Goal: Find specific page/section: Find specific page/section

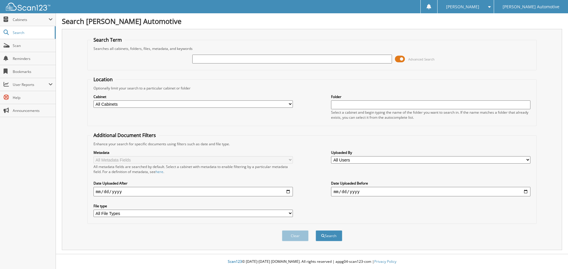
click at [200, 60] on input "text" at bounding box center [291, 59] width 199 height 9
type input "ANGEL HEBERT"
click at [316, 231] on button "Search" at bounding box center [329, 236] width 27 height 11
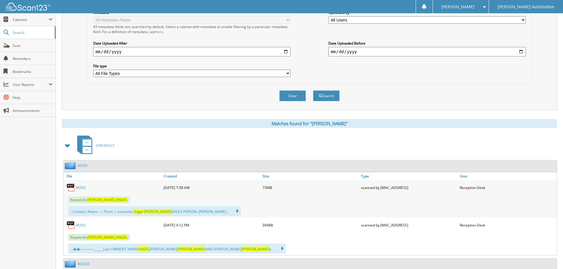
scroll to position [237, 0]
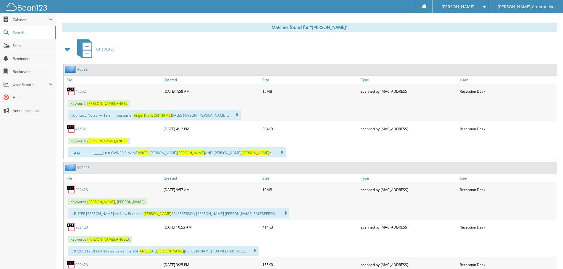
click at [81, 93] on link "46592" at bounding box center [80, 91] width 10 height 5
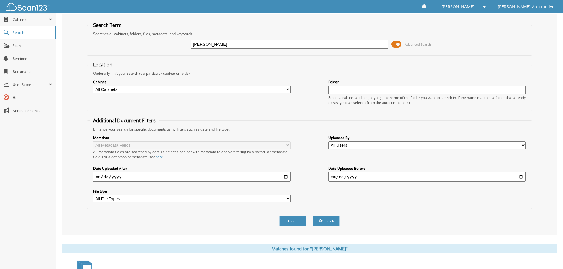
scroll to position [0, 0]
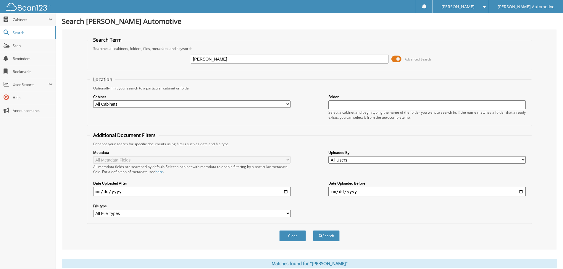
drag, startPoint x: 234, startPoint y: 58, endPoint x: 148, endPoint y: 60, distance: 85.8
click at [152, 60] on div "ANGEL HEBERT Advanced Search" at bounding box center [309, 59] width 439 height 16
type input "MOLLY MOORE"
click at [313, 231] on button "Search" at bounding box center [326, 236] width 27 height 11
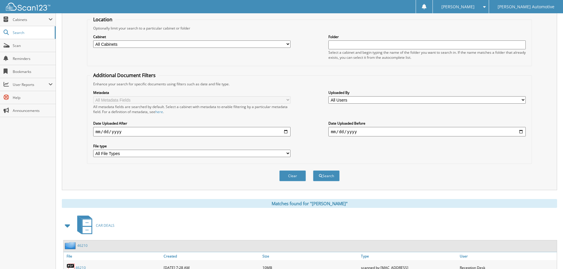
scroll to position [207, 0]
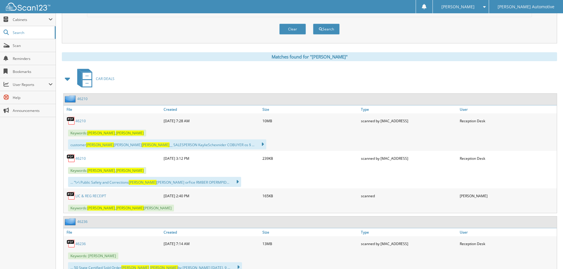
click at [78, 122] on link "46210" at bounding box center [80, 121] width 10 height 5
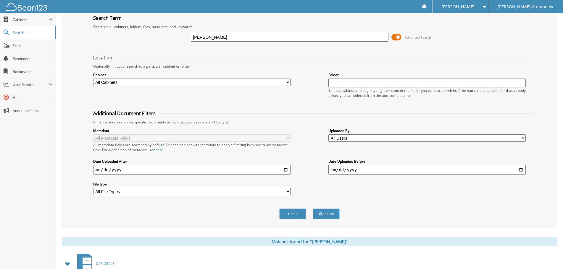
scroll to position [0, 0]
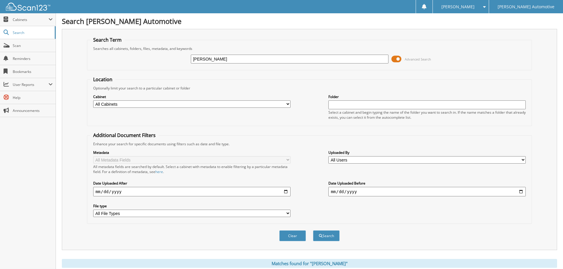
drag, startPoint x: 238, startPoint y: 61, endPoint x: 174, endPoint y: 61, distance: 63.9
click at [174, 61] on div "MOLLY MOORE Advanced Search" at bounding box center [309, 59] width 439 height 16
type input "[PERSON_NAME]"
click at [313, 231] on button "Search" at bounding box center [326, 236] width 27 height 11
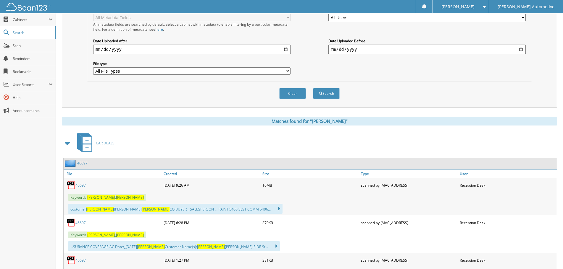
scroll to position [148, 0]
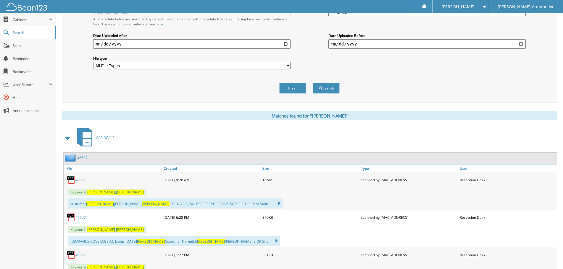
click at [80, 179] on link "46697" at bounding box center [80, 180] width 10 height 5
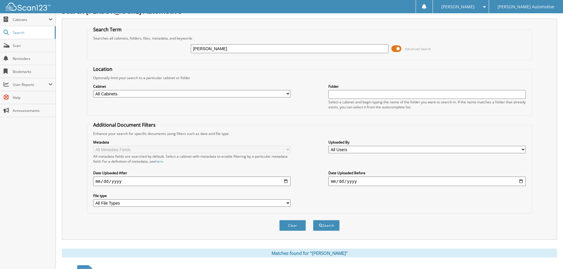
scroll to position [0, 0]
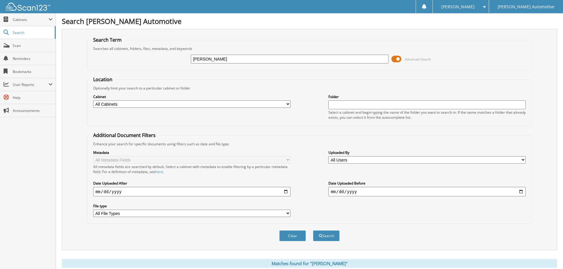
drag, startPoint x: 259, startPoint y: 61, endPoint x: 199, endPoint y: 67, distance: 59.4
click at [200, 67] on div "WES GUILLOT Advanced Search" at bounding box center [309, 59] width 439 height 16
type input "W"
type input "LAURA GRANTHAM"
click at [313, 231] on button "Search" at bounding box center [326, 236] width 27 height 11
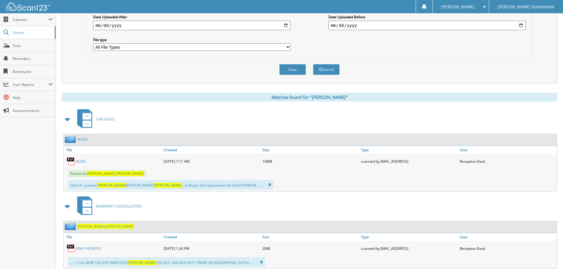
scroll to position [177, 0]
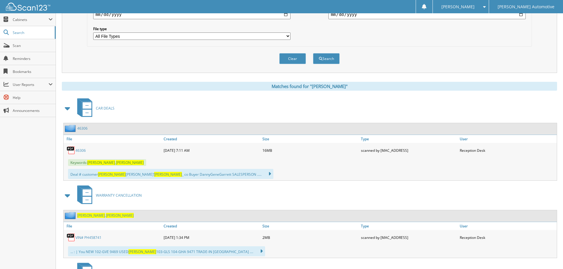
click at [81, 151] on link "46306" at bounding box center [80, 150] width 10 height 5
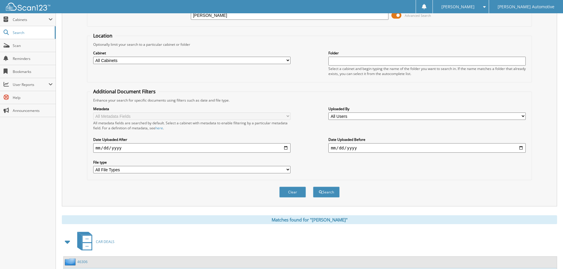
scroll to position [0, 0]
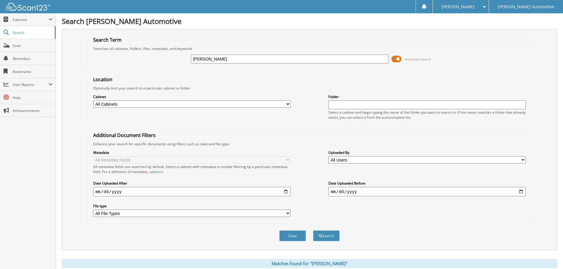
drag, startPoint x: 240, startPoint y: 59, endPoint x: 180, endPoint y: 59, distance: 60.3
click at [180, 59] on div "LAURA GRANTHAM Advanced Search" at bounding box center [309, 59] width 439 height 16
type input "[PERSON_NAME]"
click at [313, 231] on button "Search" at bounding box center [326, 236] width 27 height 11
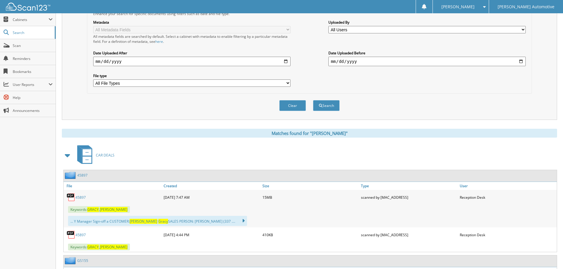
scroll to position [207, 0]
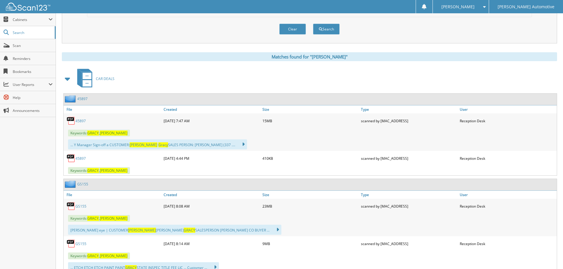
click at [78, 121] on link "45897" at bounding box center [80, 121] width 10 height 5
click at [83, 207] on link "GS155" at bounding box center [80, 206] width 11 height 5
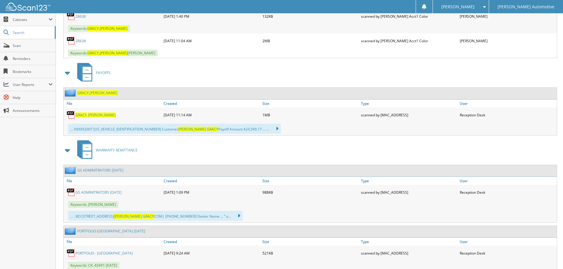
scroll to position [828, 0]
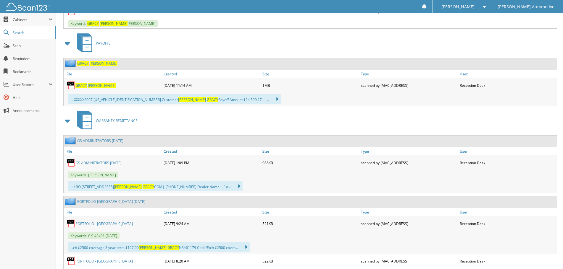
click at [109, 164] on link "GS ADMINITRATORS SEPTEMBER 2024" at bounding box center [98, 163] width 46 height 5
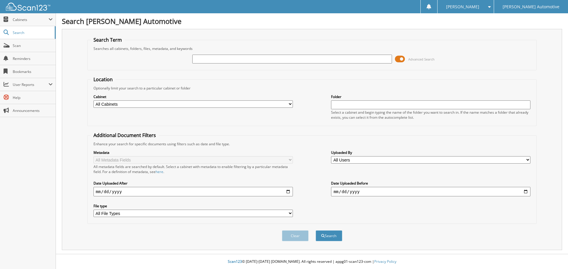
click at [218, 60] on input "text" at bounding box center [291, 59] width 199 height 9
type input "[PERSON_NAME]"
click at [316, 231] on button "Search" at bounding box center [329, 236] width 27 height 11
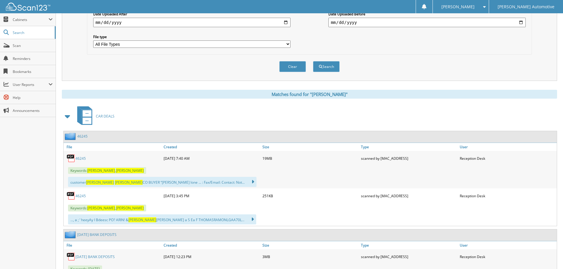
scroll to position [177, 0]
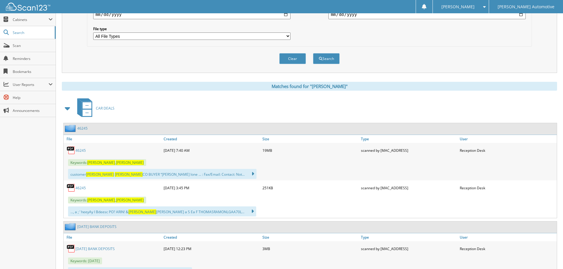
click at [79, 152] on link "46245" at bounding box center [80, 150] width 10 height 5
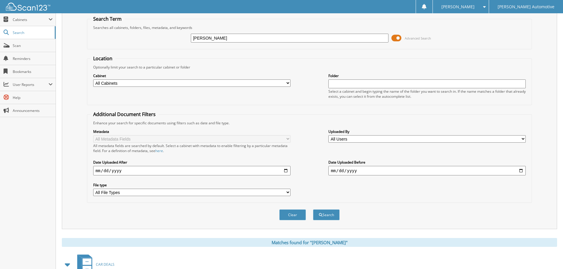
scroll to position [0, 0]
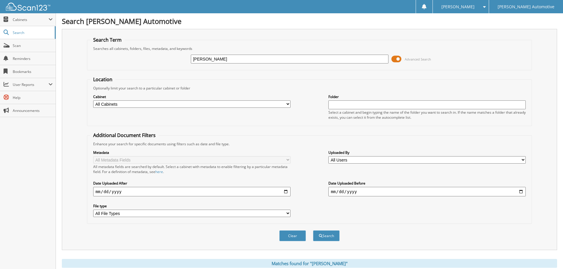
drag, startPoint x: 234, startPoint y: 60, endPoint x: 161, endPoint y: 61, distance: 73.7
click at [161, 61] on div "JILL GALMARINI Advanced Search" at bounding box center [309, 59] width 439 height 16
type input "[PERSON_NAME]"
click at [313, 231] on button "Search" at bounding box center [326, 236] width 27 height 11
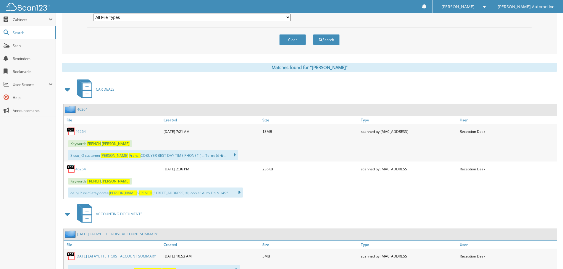
scroll to position [207, 0]
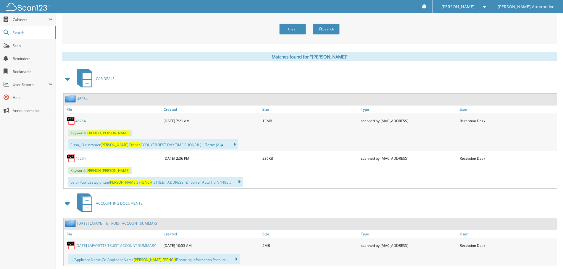
click at [81, 122] on link "46264" at bounding box center [80, 121] width 10 height 5
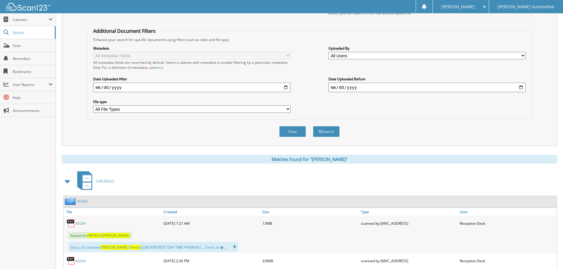
scroll to position [0, 0]
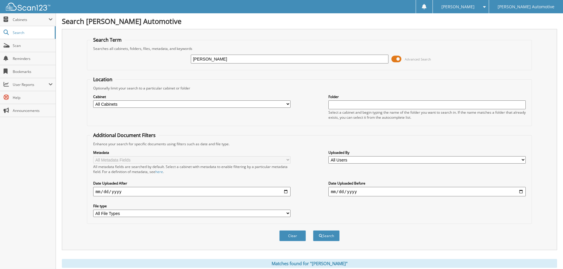
drag, startPoint x: 238, startPoint y: 59, endPoint x: 163, endPoint y: 53, distance: 75.4
click at [163, 53] on div "NATHAN FRENCH Advanced Search" at bounding box center [309, 59] width 439 height 16
type input "TYLER FREDERICK"
click at [313, 231] on button "Search" at bounding box center [326, 236] width 27 height 11
drag, startPoint x: 236, startPoint y: 59, endPoint x: 157, endPoint y: 61, distance: 79.0
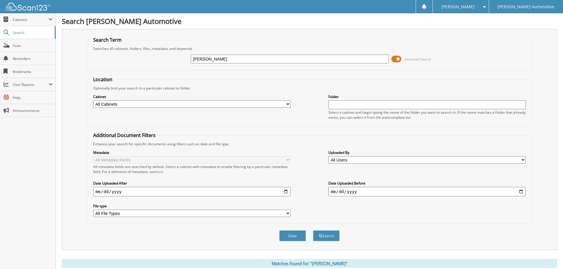
click at [157, 61] on div "TYLER FREDERICK Advanced Search" at bounding box center [309, 59] width 439 height 16
paste input "FONTENOT SHAUN"
drag, startPoint x: 230, startPoint y: 59, endPoint x: 251, endPoint y: 59, distance: 20.4
click at [251, 59] on input "FONTENOT SHAUN" at bounding box center [289, 59] width 197 height 9
type input "SHAUN FONTENOT"
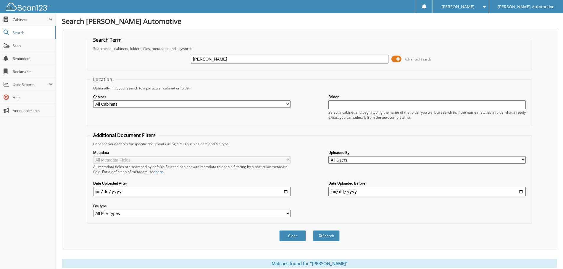
click at [313, 231] on button "Search" at bounding box center [326, 236] width 27 height 11
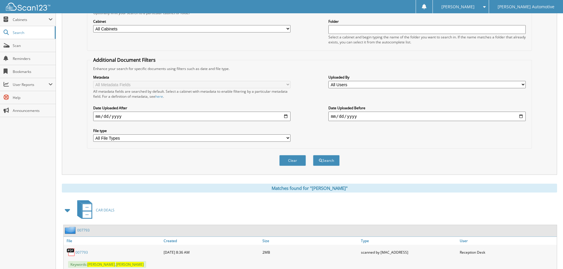
scroll to position [207, 0]
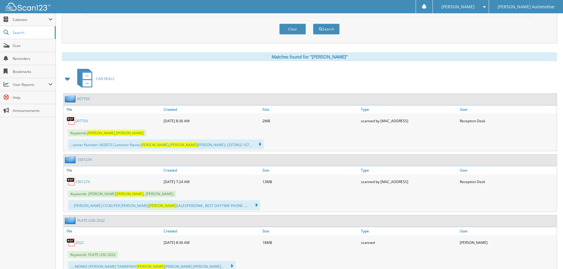
click at [80, 123] on link "007793" at bounding box center [81, 121] width 12 height 5
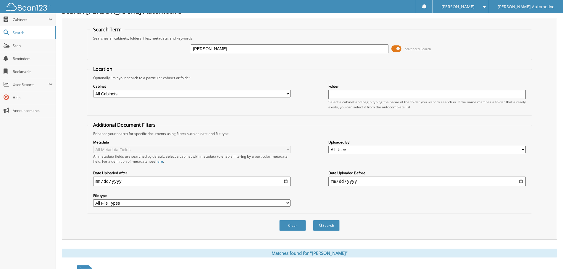
scroll to position [0, 0]
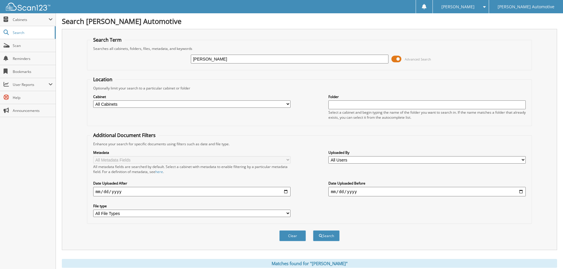
drag, startPoint x: 248, startPoint y: 59, endPoint x: 177, endPoint y: 60, distance: 71.6
click at [177, 60] on div "[PERSON_NAME] Advanced Search" at bounding box center [309, 59] width 439 height 16
type input "47139"
click at [313, 231] on button "Search" at bounding box center [326, 236] width 27 height 11
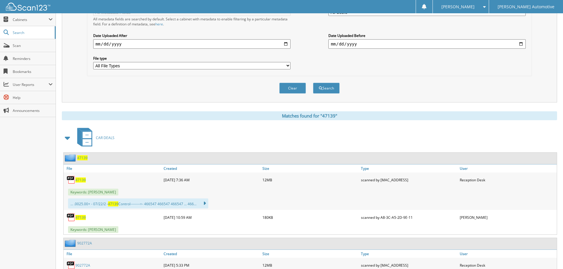
scroll to position [177, 0]
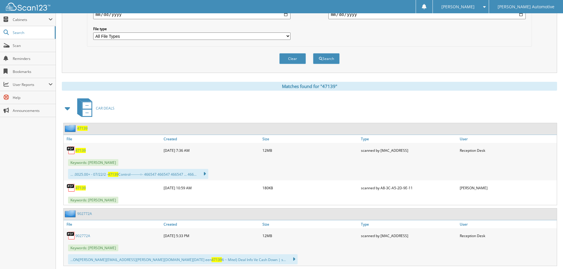
click at [66, 110] on span at bounding box center [68, 108] width 8 height 11
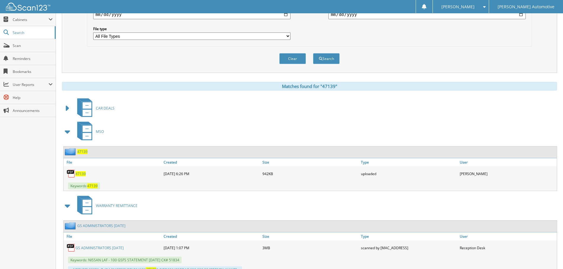
click at [67, 134] on span at bounding box center [68, 132] width 8 height 11
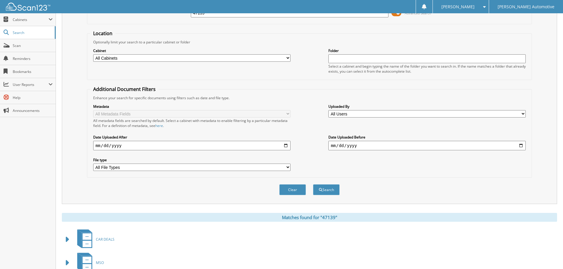
scroll to position [0, 0]
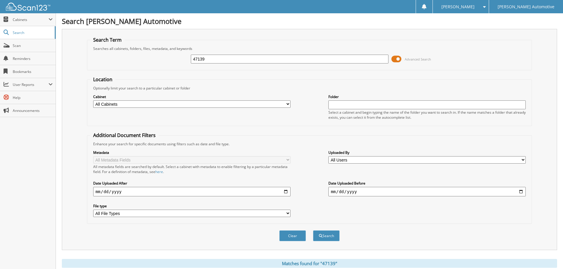
drag, startPoint x: 219, startPoint y: 58, endPoint x: 173, endPoint y: 59, distance: 46.1
click at [173, 59] on div "47139 Advanced Search" at bounding box center [309, 59] width 439 height 16
type input "MICAH EVANS"
click at [313, 231] on button "Search" at bounding box center [326, 236] width 27 height 11
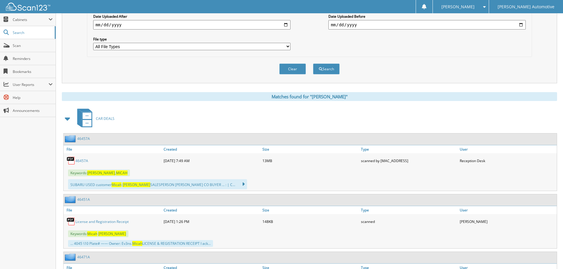
scroll to position [177, 0]
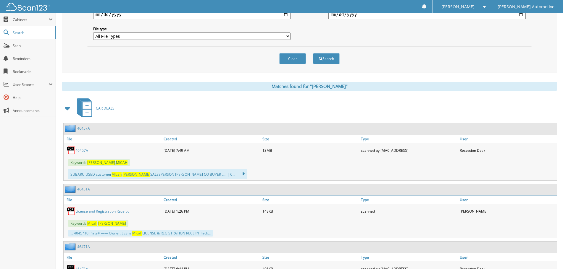
click at [81, 151] on link "46457A" at bounding box center [81, 150] width 13 height 5
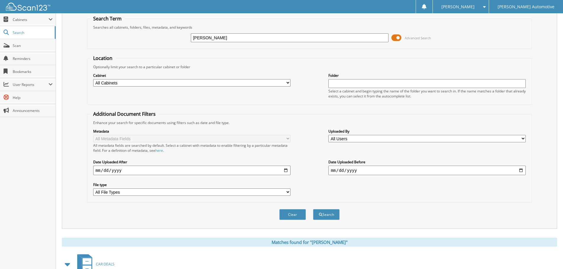
scroll to position [0, 0]
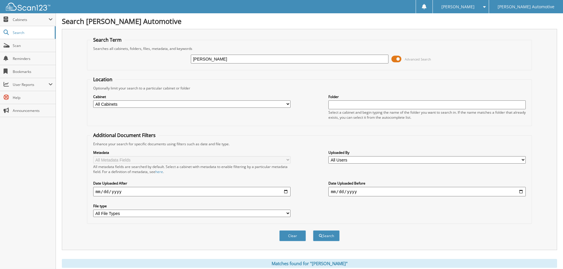
drag, startPoint x: 181, startPoint y: 61, endPoint x: 172, endPoint y: 62, distance: 9.0
click at [172, 62] on div "MICAH EVANS Advanced Search" at bounding box center [309, 59] width 439 height 16
type input "[PERSON_NAME]"
click at [313, 231] on button "Search" at bounding box center [326, 236] width 27 height 11
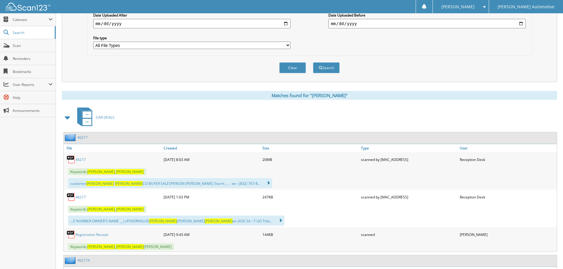
scroll to position [207, 0]
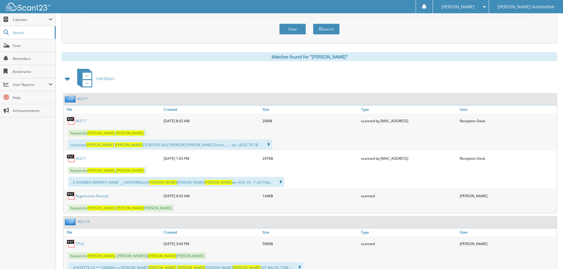
click at [81, 122] on link "46217" at bounding box center [80, 121] width 10 height 5
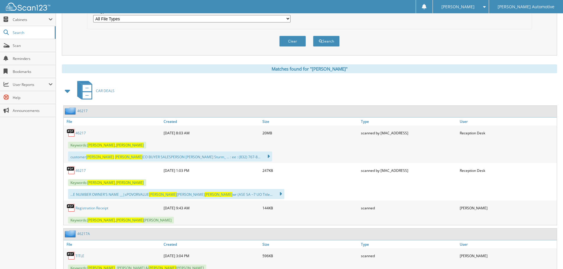
scroll to position [0, 0]
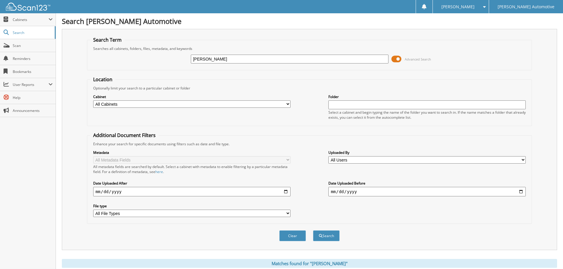
drag, startPoint x: 240, startPoint y: 57, endPoint x: 162, endPoint y: 54, distance: 78.7
click at [162, 54] on div "RONALD DUPRE Advanced Search" at bounding box center [309, 59] width 439 height 16
type input "41383"
click at [313, 231] on button "Search" at bounding box center [326, 236] width 27 height 11
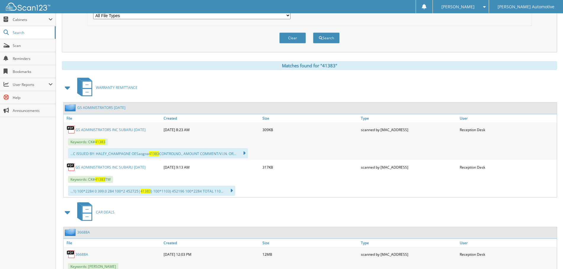
scroll to position [207, 0]
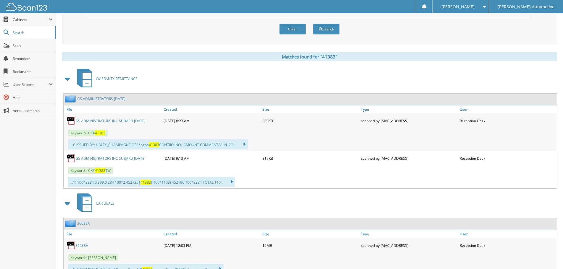
click at [107, 121] on link "GS ADMINISTRATORS INC SUBARU [DATE]" at bounding box center [110, 121] width 70 height 5
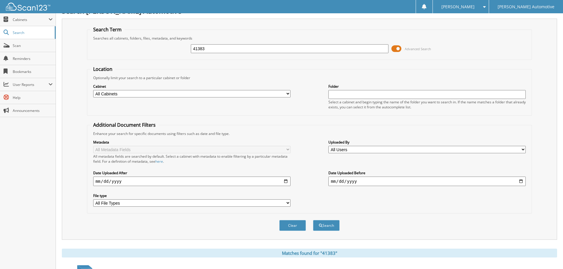
scroll to position [0, 0]
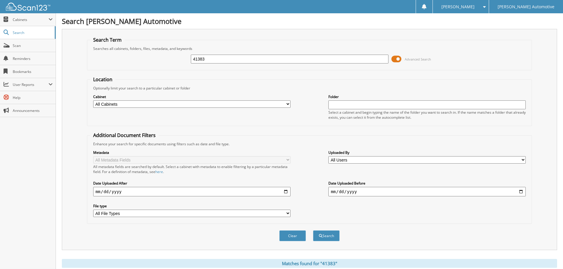
drag, startPoint x: 225, startPoint y: 60, endPoint x: 158, endPoint y: 58, distance: 67.5
click at [158, 58] on div "41383 Advanced Search" at bounding box center [309, 59] width 439 height 16
type input "[PERSON_NAME]"
click at [313, 231] on button "Search" at bounding box center [326, 236] width 27 height 11
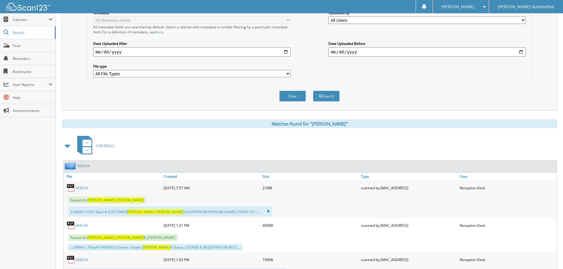
scroll to position [148, 0]
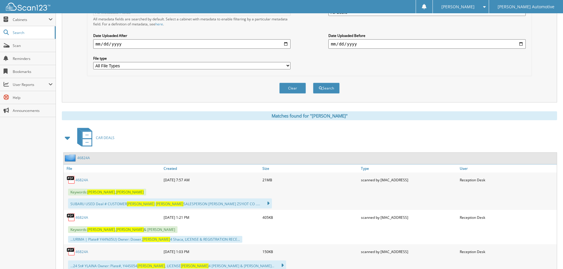
click at [84, 181] on link "46824A" at bounding box center [81, 180] width 13 height 5
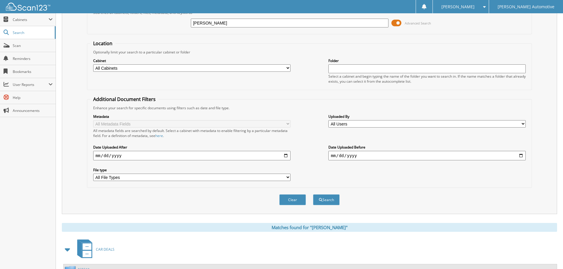
scroll to position [0, 0]
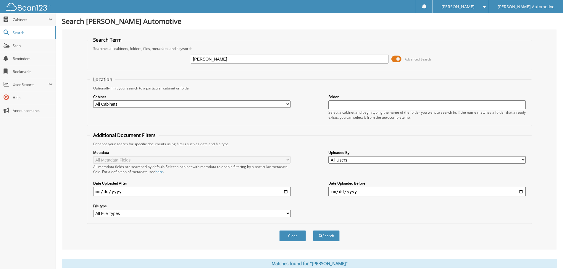
drag, startPoint x: 208, startPoint y: 61, endPoint x: 143, endPoint y: 62, distance: 65.4
click at [143, 62] on div "[PERSON_NAME] Advanced Search" at bounding box center [309, 59] width 439 height 16
paste input "[PERSON_NAME]-GONSOULI"
type input "[PERSON_NAME]-GONSOULI"
click at [313, 231] on button "Search" at bounding box center [326, 236] width 27 height 11
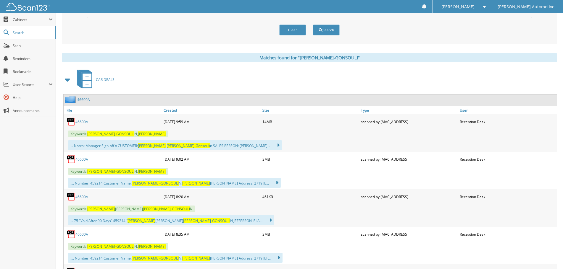
scroll to position [207, 0]
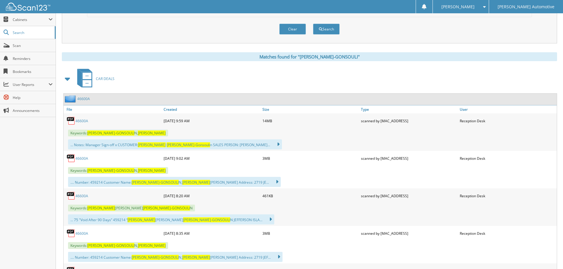
click at [83, 121] on link "46600A" at bounding box center [81, 121] width 13 height 5
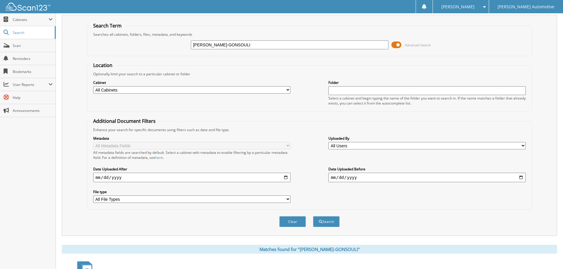
scroll to position [0, 0]
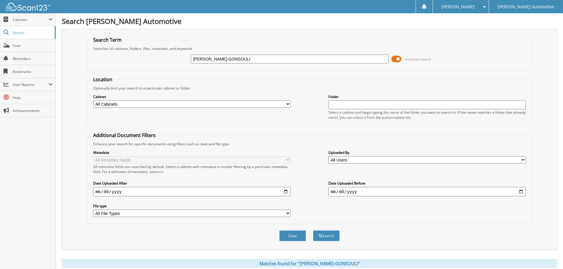
drag, startPoint x: 267, startPoint y: 59, endPoint x: 158, endPoint y: 58, distance: 108.9
click at [159, 58] on div "SHANNON DOUCET-GONSOULI Advanced Search" at bounding box center [309, 59] width 439 height 16
type input "[PERSON_NAME]"
click at [313, 231] on button "Search" at bounding box center [326, 236] width 27 height 11
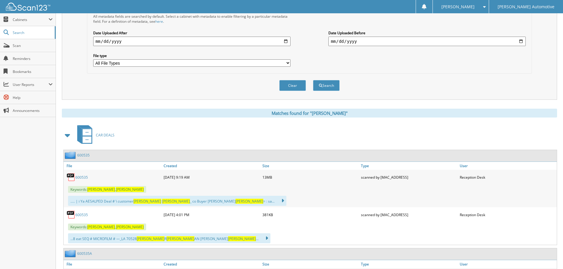
scroll to position [177, 0]
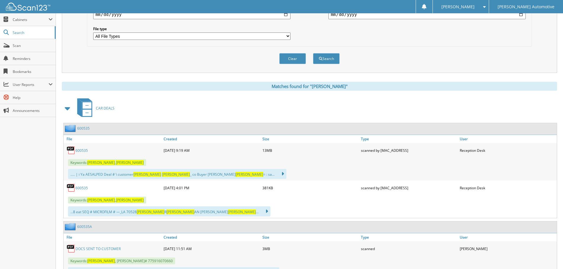
click at [81, 151] on link "600535" at bounding box center [81, 150] width 12 height 5
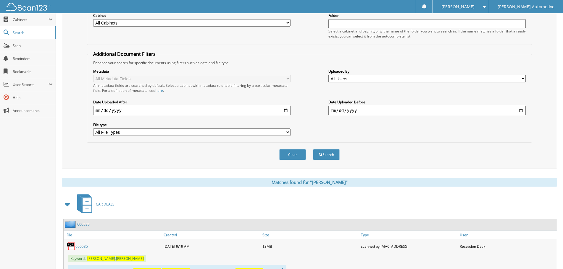
scroll to position [30, 0]
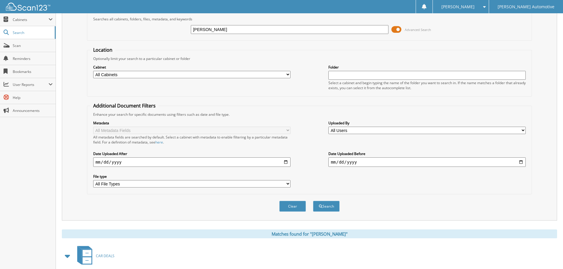
drag, startPoint x: 242, startPoint y: 30, endPoint x: 169, endPoint y: 38, distance: 72.8
click at [169, 38] on fieldset "Search Term Searches all cabinets, folders, files, metadata, and keywords [PERS…" at bounding box center [309, 24] width 445 height 34
paste input "[PERSON_NAME]"
type input "[PERSON_NAME]"
click at [313, 201] on button "Search" at bounding box center [326, 206] width 27 height 11
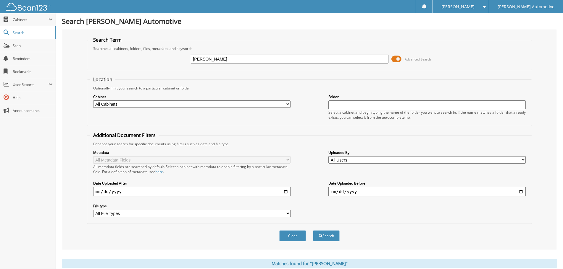
drag, startPoint x: 117, startPoint y: 198, endPoint x: 19, endPoint y: 180, distance: 99.4
click at [113, 197] on div "Metadata All Metadata Fields All metadata fields are searched by default. Selec…" at bounding box center [309, 184] width 439 height 74
